Goal: Task Accomplishment & Management: Manage account settings

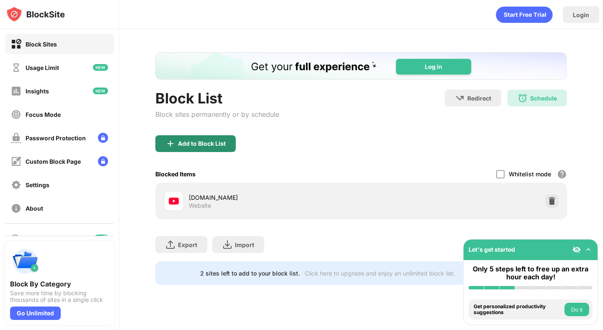
click at [216, 147] on div "Add to Block List" at bounding box center [195, 143] width 80 height 17
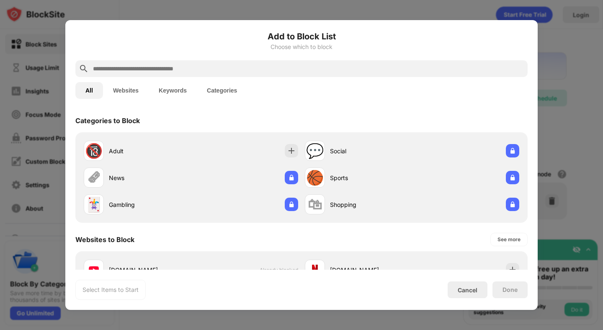
click at [186, 74] on div at bounding box center [301, 68] width 452 height 17
click at [186, 71] on input "text" at bounding box center [308, 69] width 432 height 10
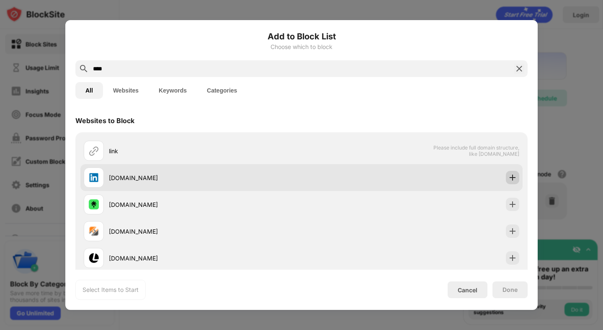
type input "****"
click at [511, 177] on img at bounding box center [512, 177] width 8 height 8
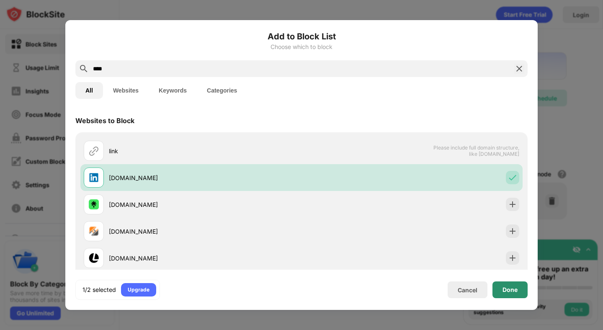
click at [514, 289] on div "Done" at bounding box center [510, 289] width 15 height 7
